Goal: Register for event/course

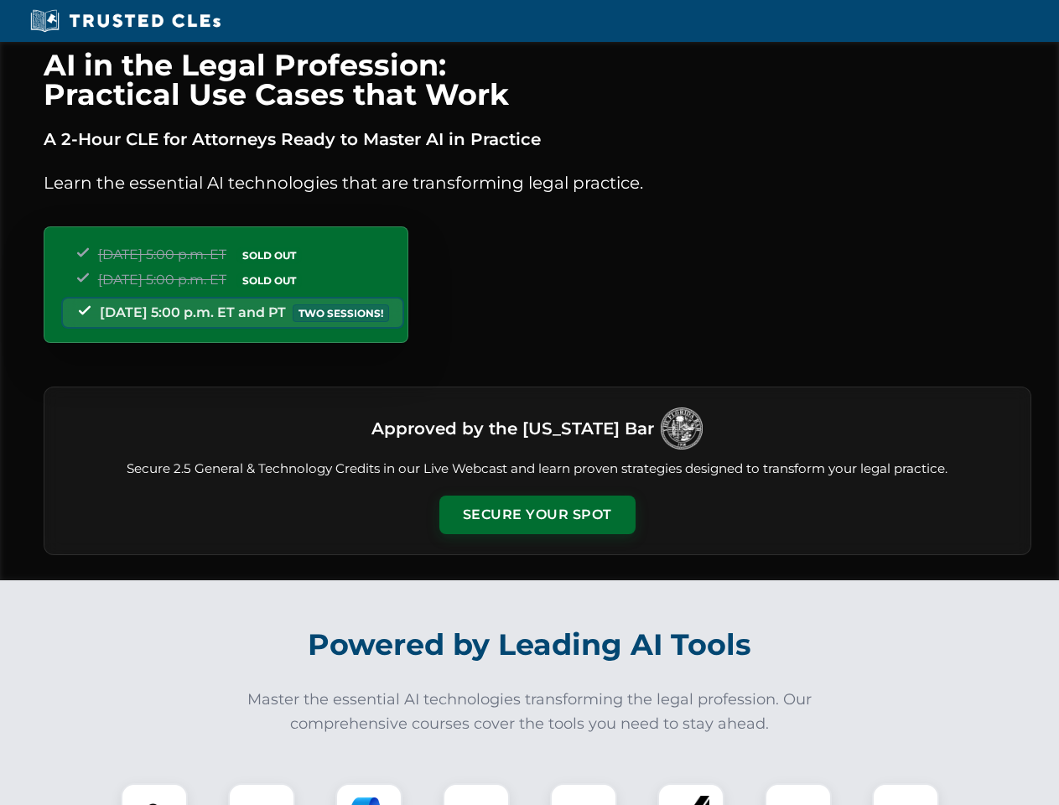
click at [536, 515] on button "Secure Your Spot" at bounding box center [537, 514] width 196 height 39
click at [154, 794] on img at bounding box center [154, 816] width 49 height 49
click at [262, 794] on div at bounding box center [261, 816] width 67 height 67
